Goal: Find specific fact: Find contact information

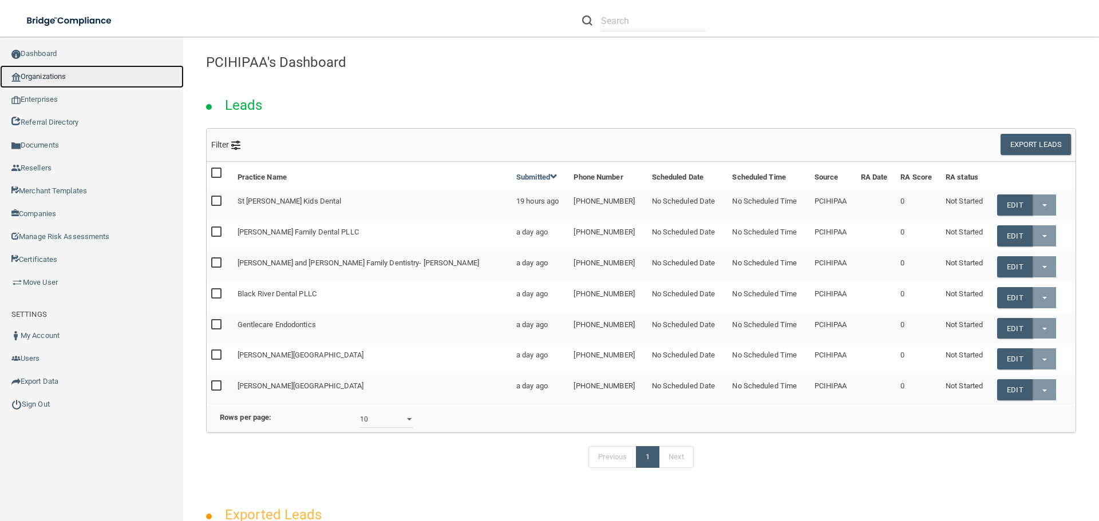
click at [56, 79] on link "Organizations" at bounding box center [92, 76] width 184 height 23
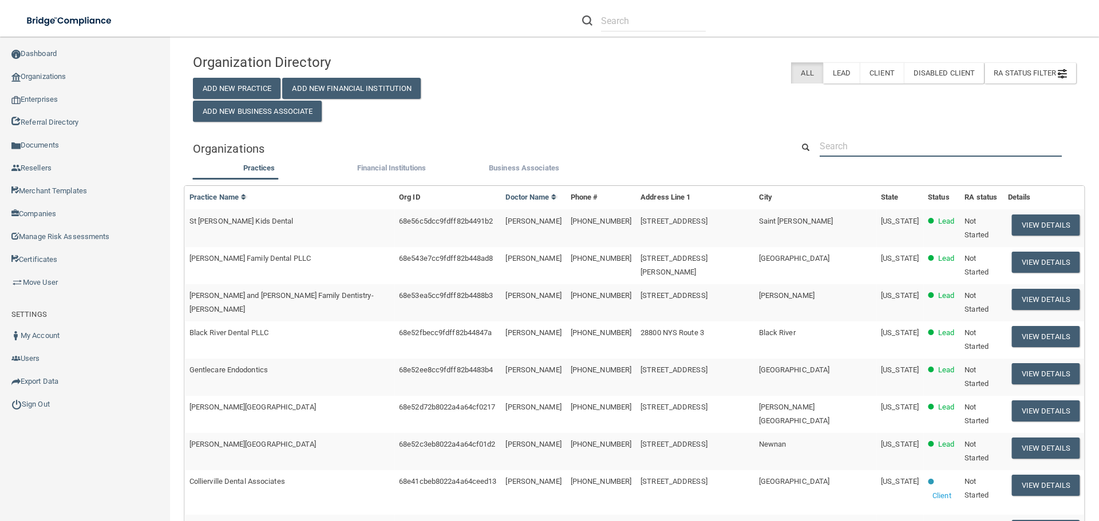
click at [832, 143] on input "text" at bounding box center [941, 146] width 242 height 21
paste input "[PERSON_NAME] & Cairns Dental"
type input "[PERSON_NAME] & Cairns Dental"
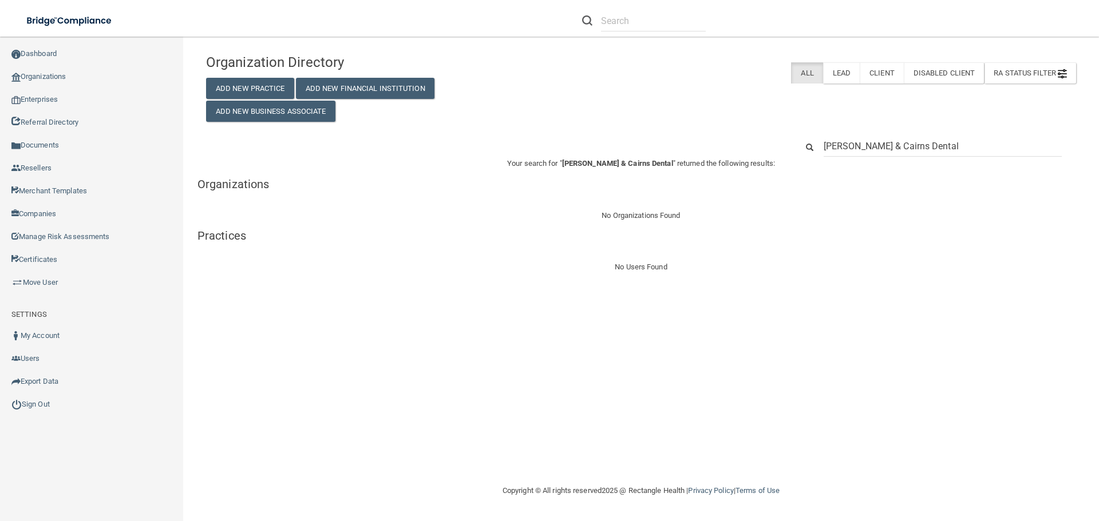
drag, startPoint x: 952, startPoint y: 146, endPoint x: 786, endPoint y: 148, distance: 166.0
click at [786, 148] on div "[PERSON_NAME] & Cairns Dental" at bounding box center [640, 146] width 887 height 21
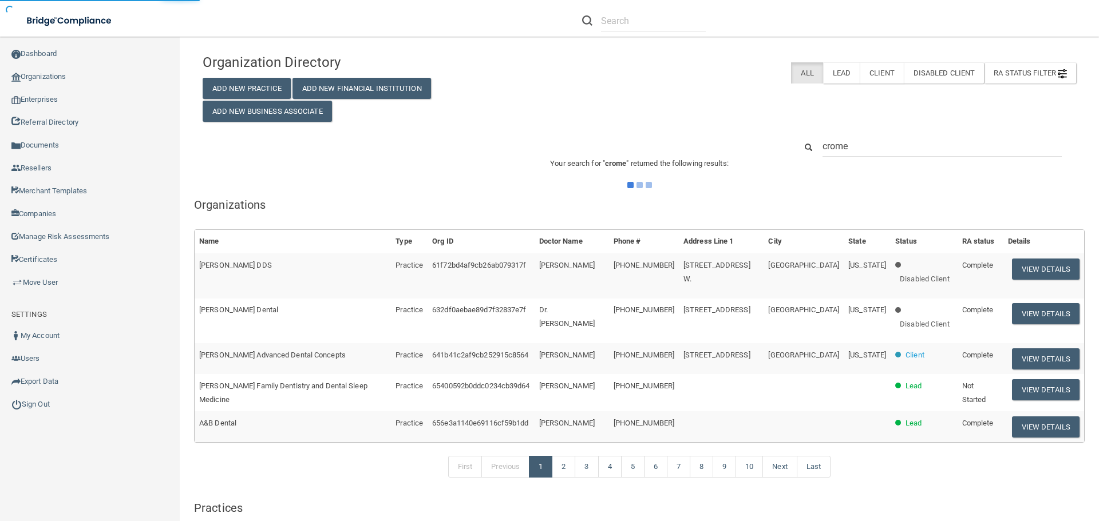
type input "[PERSON_NAME]"
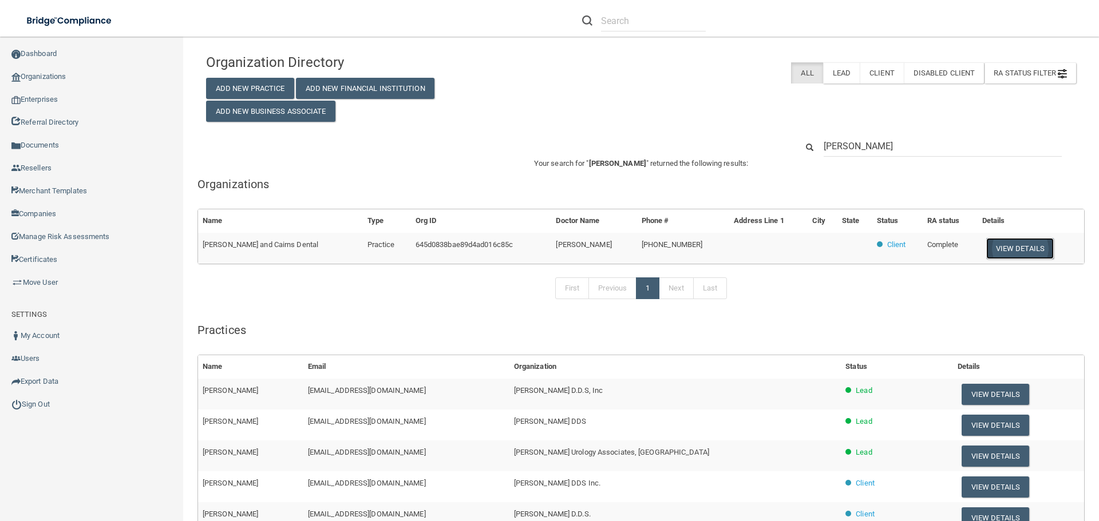
click at [991, 244] on button "View Details" at bounding box center [1020, 248] width 68 height 21
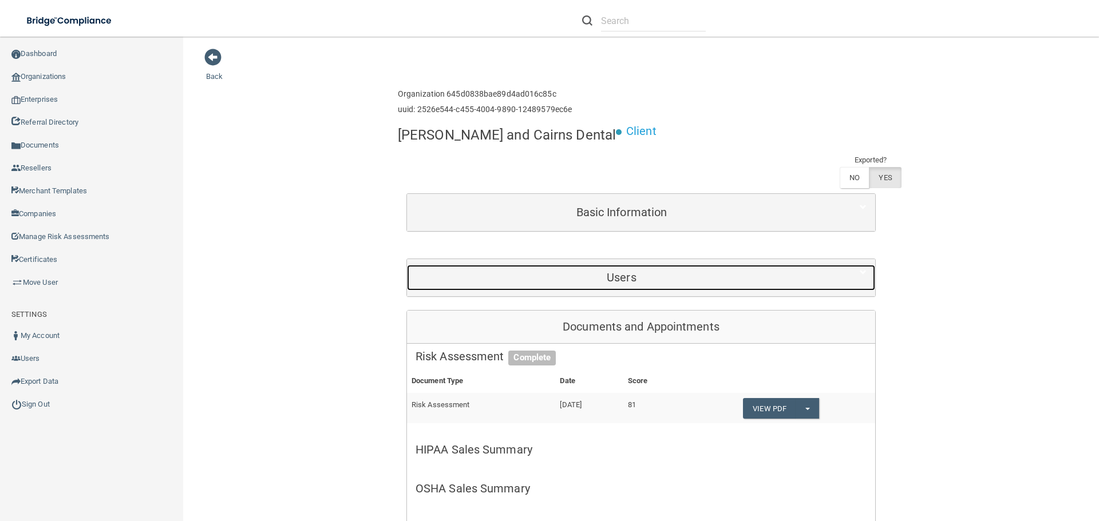
click at [610, 271] on h5 "Users" at bounding box center [622, 277] width 412 height 13
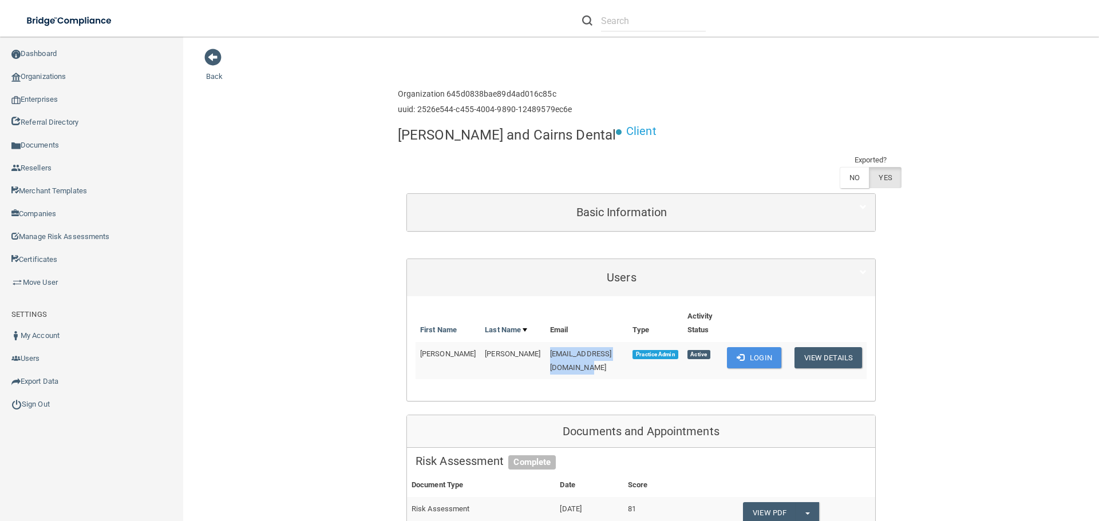
drag, startPoint x: 506, startPoint y: 323, endPoint x: 604, endPoint y: 322, distance: 97.9
click at [604, 350] on span "[EMAIL_ADDRESS][DOMAIN_NAME]" at bounding box center [581, 361] width 62 height 22
copy span "[EMAIL_ADDRESS][DOMAIN_NAME]"
drag, startPoint x: 571, startPoint y: 318, endPoint x: 553, endPoint y: 318, distance: 17.7
click at [553, 350] on span "[EMAIL_ADDRESS][DOMAIN_NAME]" at bounding box center [581, 361] width 62 height 22
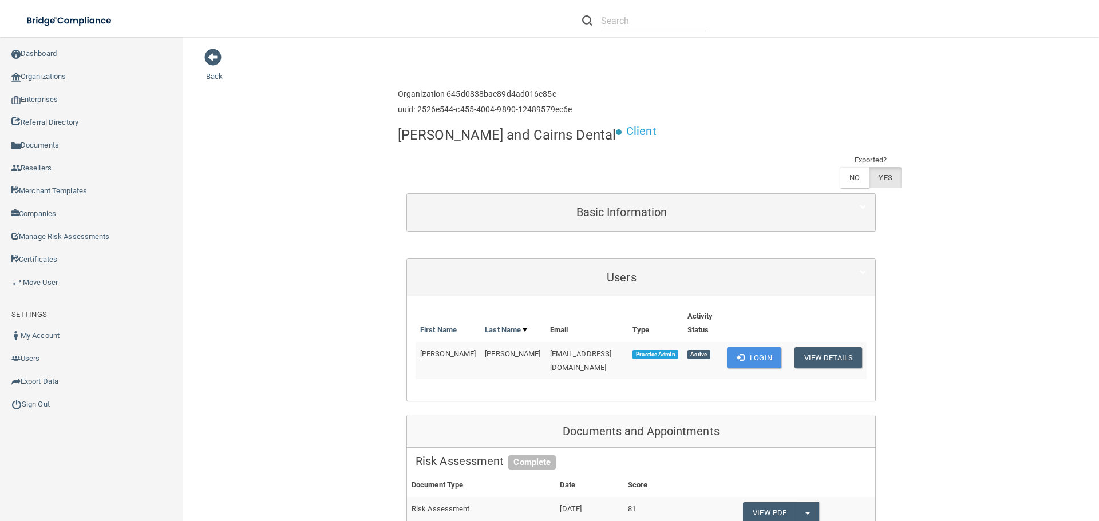
click at [550, 350] on span "[EMAIL_ADDRESS][DOMAIN_NAME]" at bounding box center [581, 361] width 62 height 22
copy td "[EMAIL_ADDRESS][DOMAIN_NAME]"
